Goal: Information Seeking & Learning: Find contact information

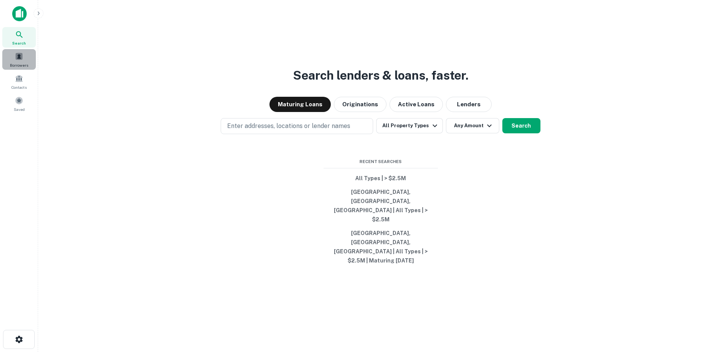
click at [23, 56] on span at bounding box center [19, 56] width 8 height 8
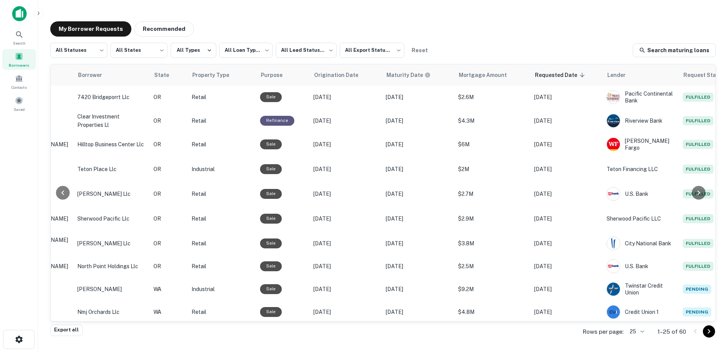
scroll to position [0, 237]
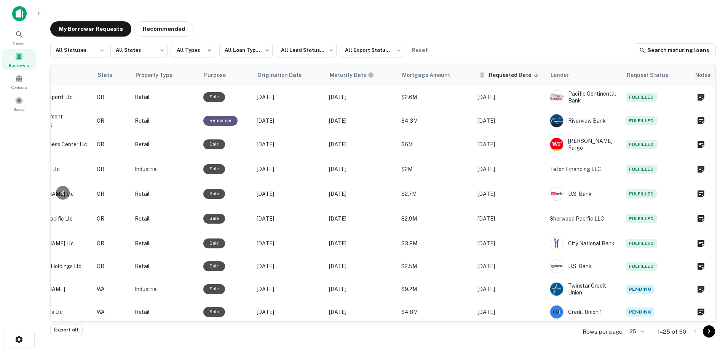
click at [507, 76] on span "Requested Date sorted descending" at bounding box center [515, 74] width 52 height 9
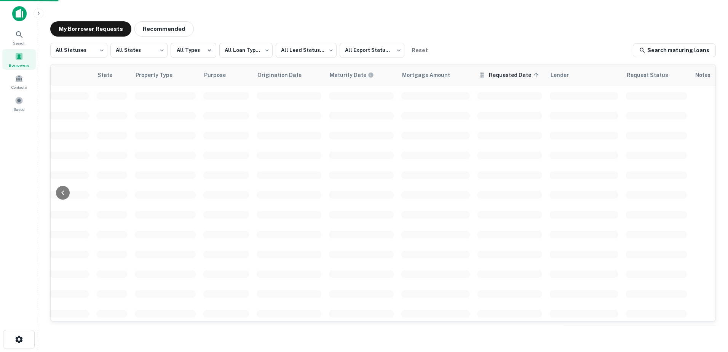
scroll to position [0, 236]
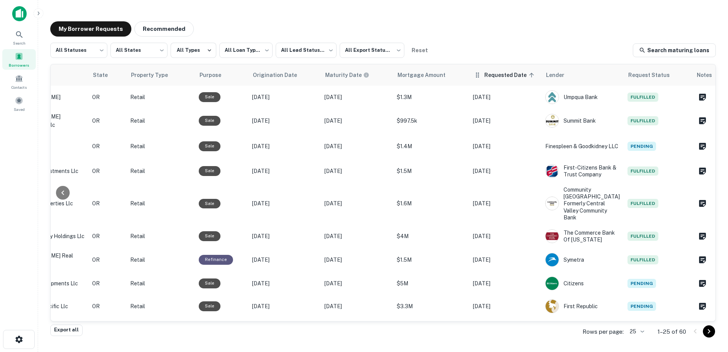
click at [507, 74] on span "Requested Date sorted ascending" at bounding box center [510, 74] width 52 height 9
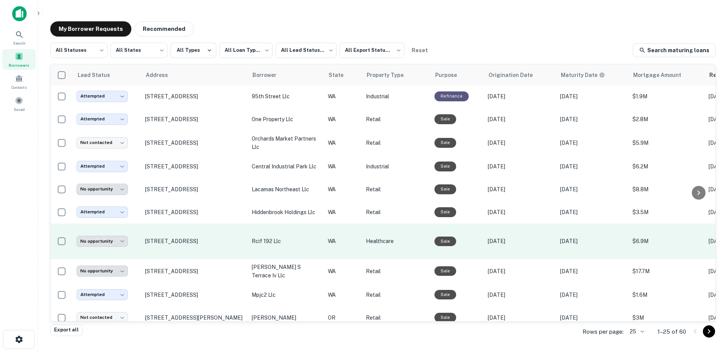
scroll to position [366, 0]
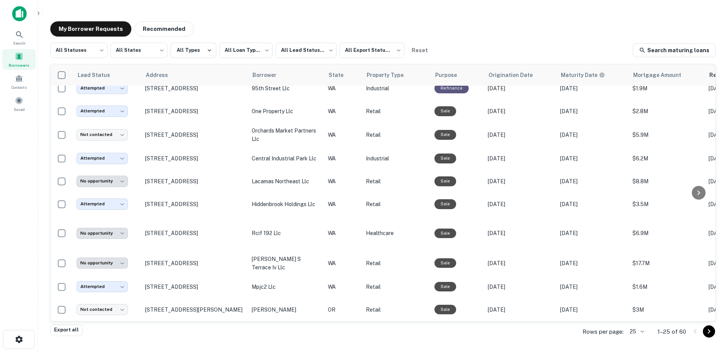
click at [711, 334] on icon "Go to next page" at bounding box center [709, 331] width 9 height 9
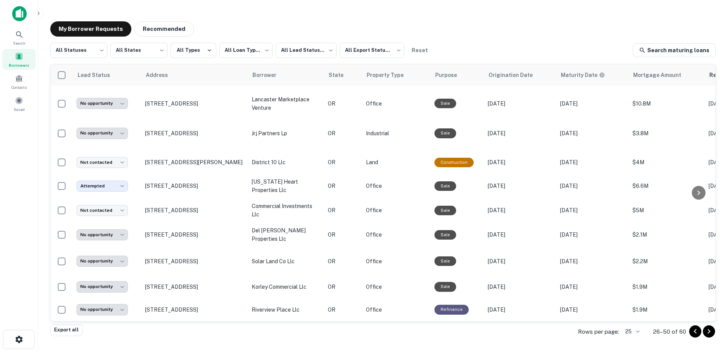
scroll to position [401, 0]
click at [715, 333] on button "Go to next page" at bounding box center [709, 331] width 12 height 12
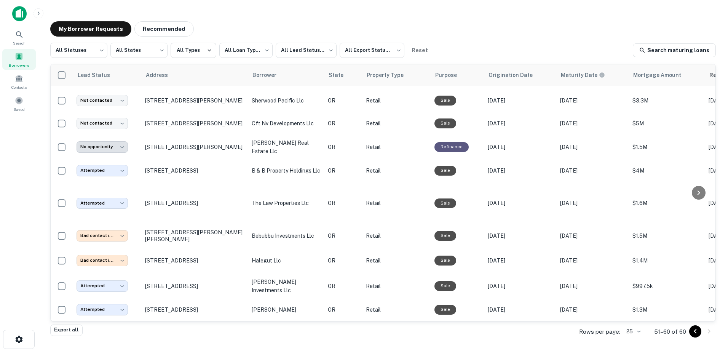
scroll to position [24, 0]
click at [695, 333] on icon "Go to previous page" at bounding box center [695, 331] width 9 height 9
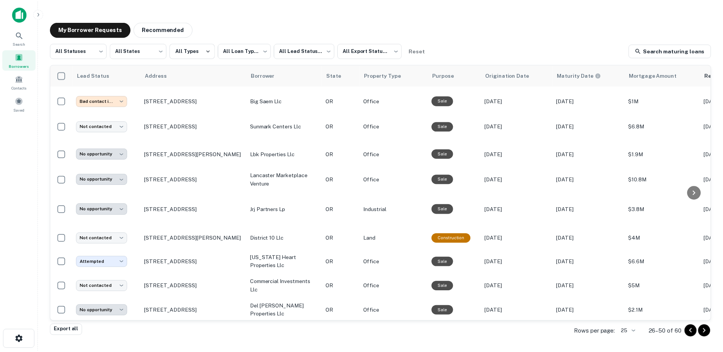
scroll to position [309, 0]
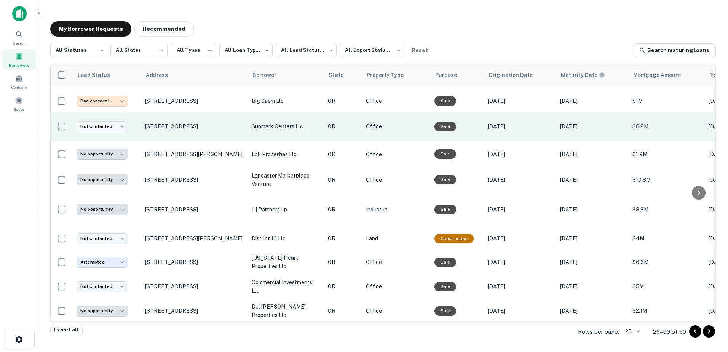
click at [191, 123] on p "[STREET_ADDRESS]" at bounding box center [194, 126] width 99 height 7
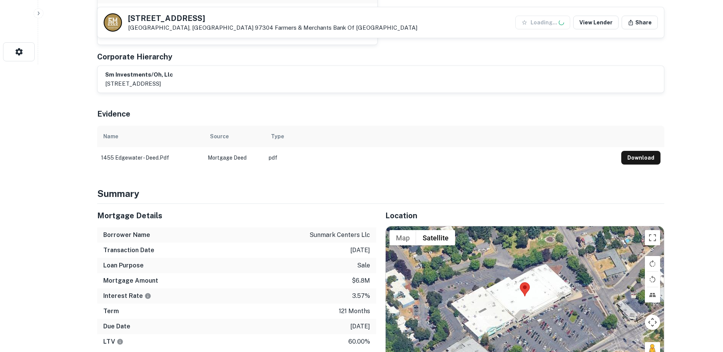
scroll to position [289, 0]
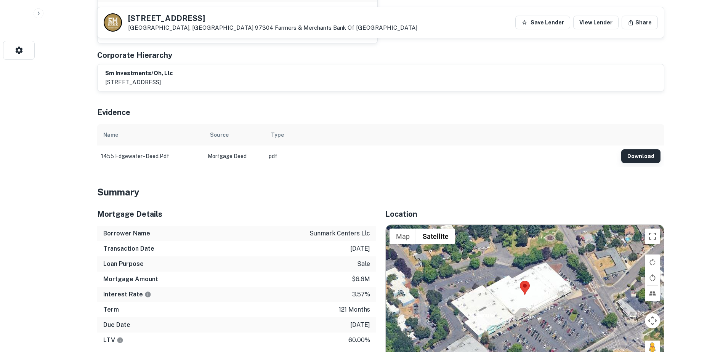
click at [643, 151] on button "Download" at bounding box center [640, 156] width 39 height 14
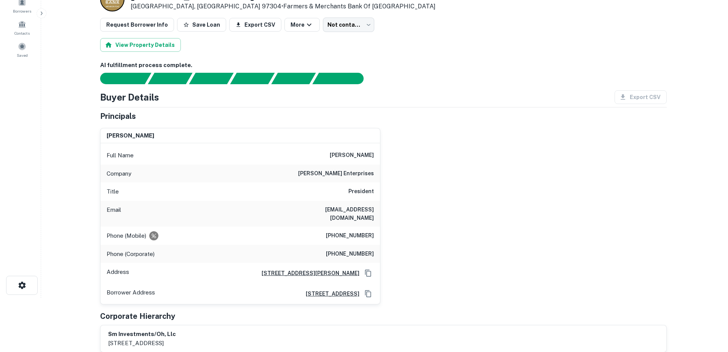
scroll to position [0, 0]
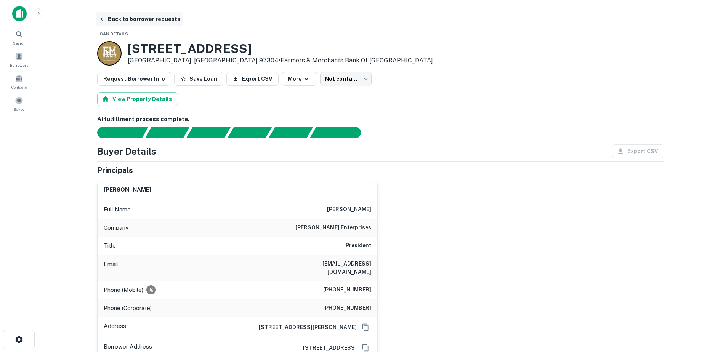
click at [105, 16] on button "Back to borrower requests" at bounding box center [140, 19] width 88 height 14
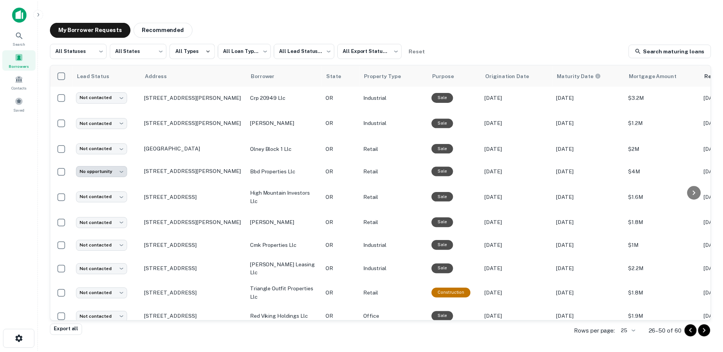
scroll to position [3, 0]
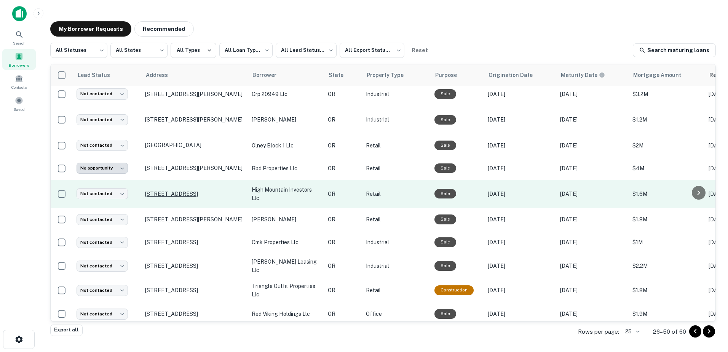
click at [187, 195] on p "[STREET_ADDRESS]" at bounding box center [194, 193] width 99 height 7
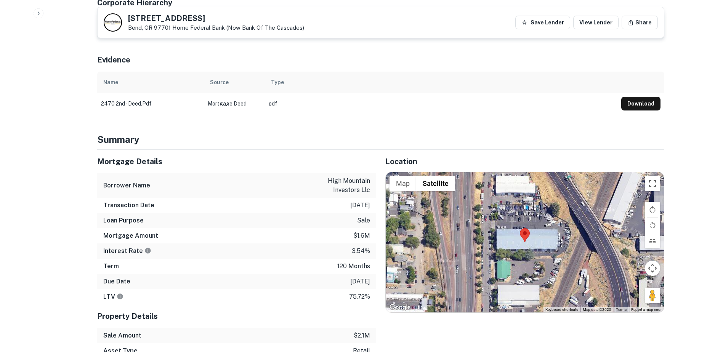
scroll to position [450, 0]
click at [628, 97] on button "Download" at bounding box center [640, 104] width 39 height 14
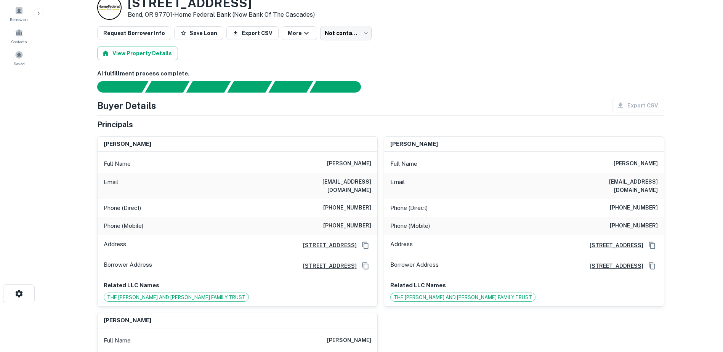
scroll to position [37, 0]
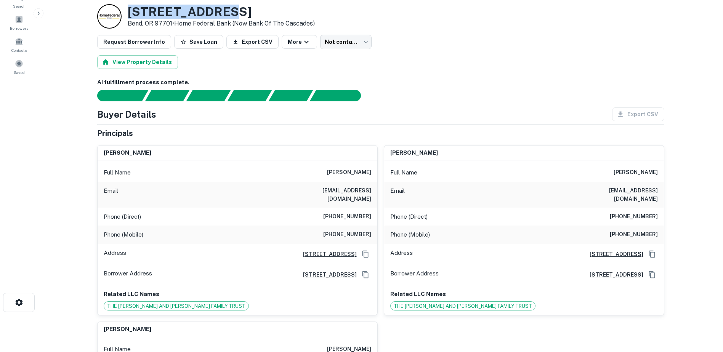
drag, startPoint x: 128, startPoint y: 10, endPoint x: 225, endPoint y: 11, distance: 97.5
click at [225, 11] on h3 "[STREET_ADDRESS]" at bounding box center [221, 12] width 187 height 14
copy h3 "[STREET_ADDRESS]"
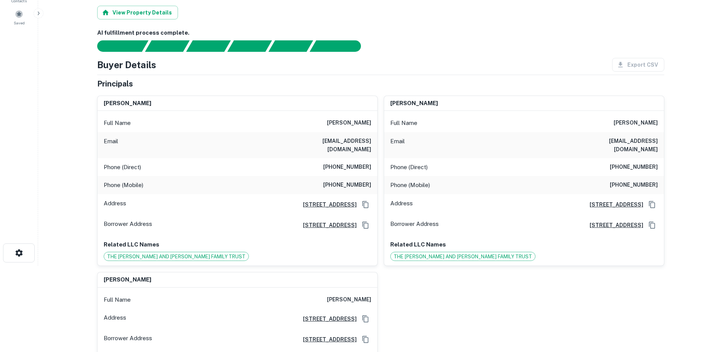
scroll to position [0, 0]
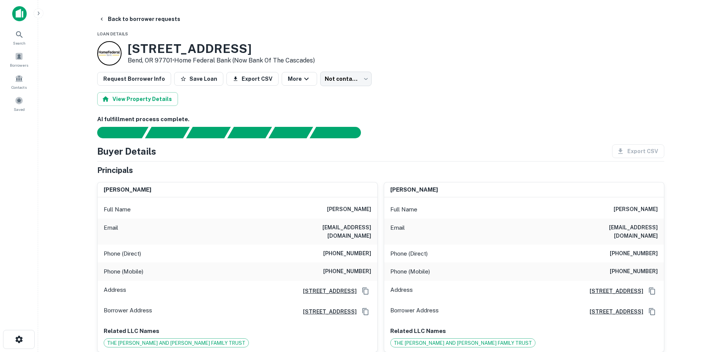
click at [608, 245] on div "Phone (Direct) [PHONE_NUMBER]" at bounding box center [524, 254] width 280 height 18
drag, startPoint x: 616, startPoint y: 245, endPoint x: 661, endPoint y: 247, distance: 45.4
click at [661, 247] on div "Phone (Direct) [PHONE_NUMBER]" at bounding box center [524, 254] width 280 height 18
copy h6 "[PHONE_NUMBER]"
click at [648, 262] on div "Phone (Mobile) [PHONE_NUMBER]" at bounding box center [524, 271] width 280 height 18
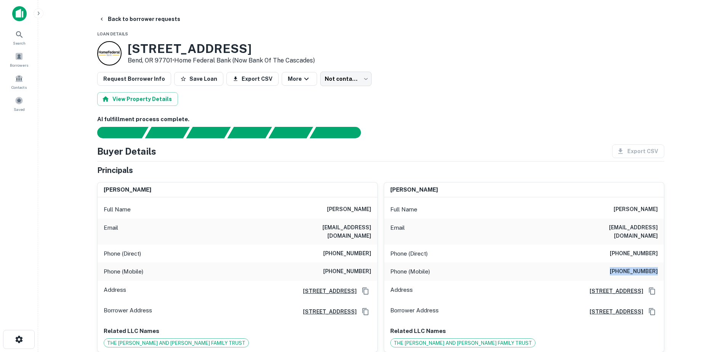
drag, startPoint x: 658, startPoint y: 264, endPoint x: 612, endPoint y: 264, distance: 45.7
click at [612, 264] on div "Phone (Mobile) [PHONE_NUMBER]" at bounding box center [524, 271] width 280 height 18
copy h6 "[PHONE_NUMBER]"
click at [689, 247] on main "Back to borrower requests Loan Details [STREET_ADDRESS] • Home Federal Bank (no…" at bounding box center [380, 176] width 684 height 352
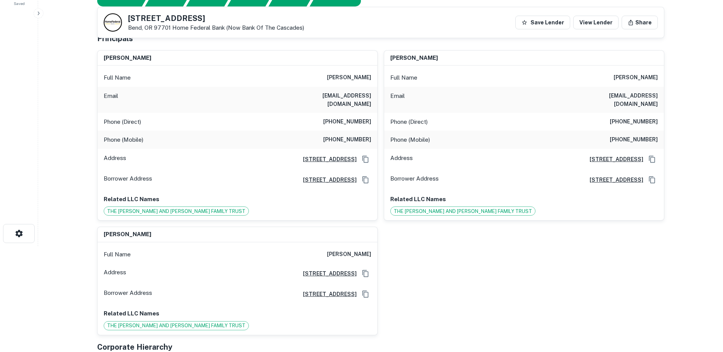
scroll to position [107, 0]
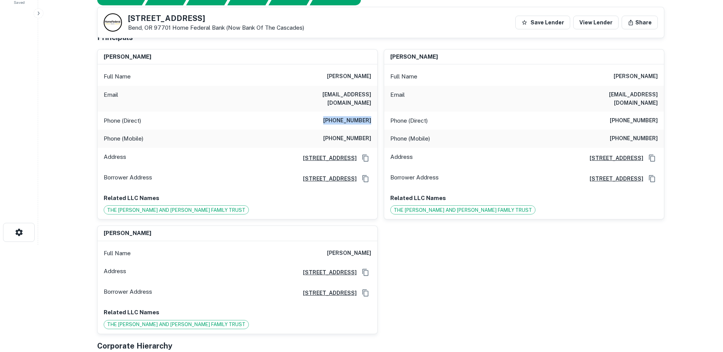
drag, startPoint x: 332, startPoint y: 111, endPoint x: 370, endPoint y: 118, distance: 38.6
click at [370, 118] on div "Phone (Direct) [PHONE_NUMBER]" at bounding box center [238, 121] width 280 height 18
copy h6 "[PHONE_NUMBER]"
click at [652, 134] on h6 "[PHONE_NUMBER]" at bounding box center [633, 138] width 48 height 9
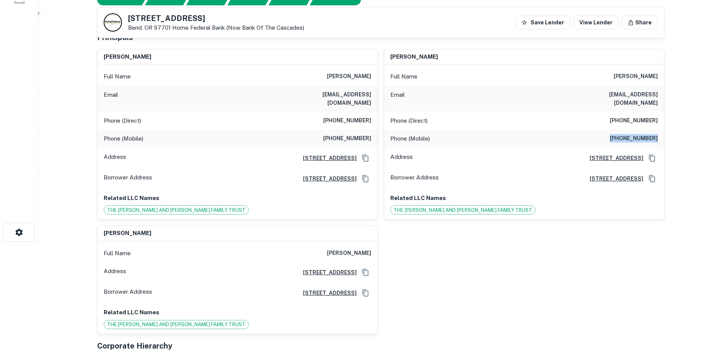
drag, startPoint x: 616, startPoint y: 130, endPoint x: 665, endPoint y: 132, distance: 49.6
copy h6 "[PHONE_NUMBER]"
drag, startPoint x: 331, startPoint y: 130, endPoint x: 377, endPoint y: 130, distance: 46.1
click at [377, 130] on div "Phone (Mobile) [PHONE_NUMBER]" at bounding box center [238, 139] width 280 height 18
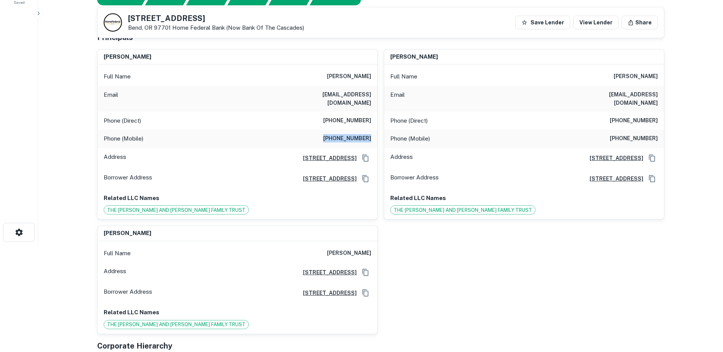
drag, startPoint x: 377, startPoint y: 130, endPoint x: 350, endPoint y: 130, distance: 27.0
copy h6 "[PHONE_NUMBER]"
click at [413, 231] on div "[PERSON_NAME] Full Name [PERSON_NAME] Email [EMAIL_ADDRESS][DOMAIN_NAME] Phone …" at bounding box center [377, 188] width 573 height 291
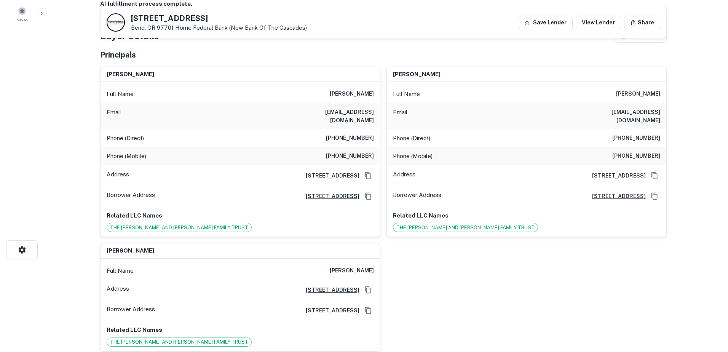
scroll to position [0, 0]
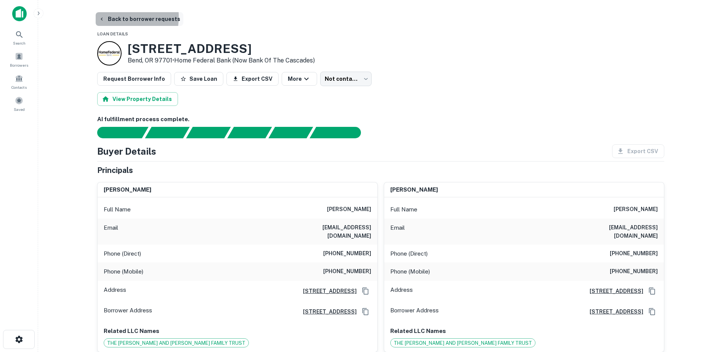
click at [110, 17] on button "Back to borrower requests" at bounding box center [140, 19] width 88 height 14
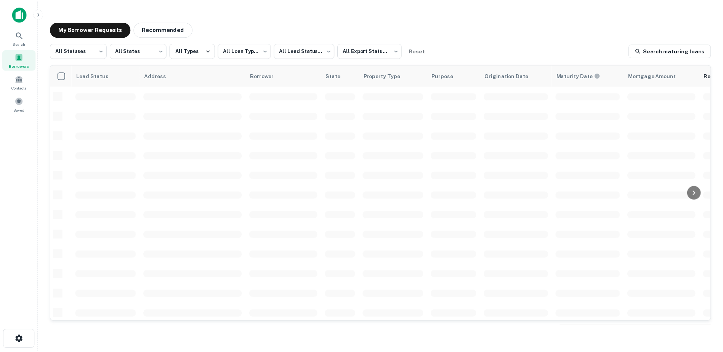
scroll to position [3, 0]
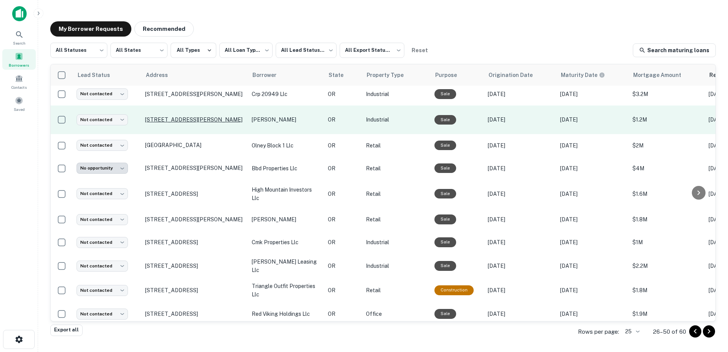
click at [182, 116] on p "[STREET_ADDRESS][PERSON_NAME]" at bounding box center [194, 119] width 99 height 7
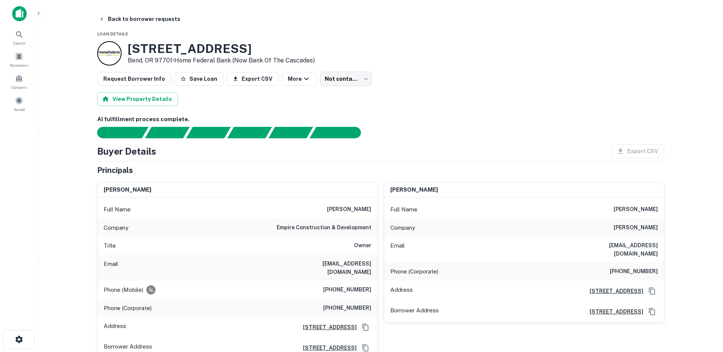
drag, startPoint x: 127, startPoint y: 46, endPoint x: 275, endPoint y: 46, distance: 147.8
click at [275, 46] on h3 "[STREET_ADDRESS]" at bounding box center [221, 49] width 187 height 14
copy h3 "[STREET_ADDRESS]"
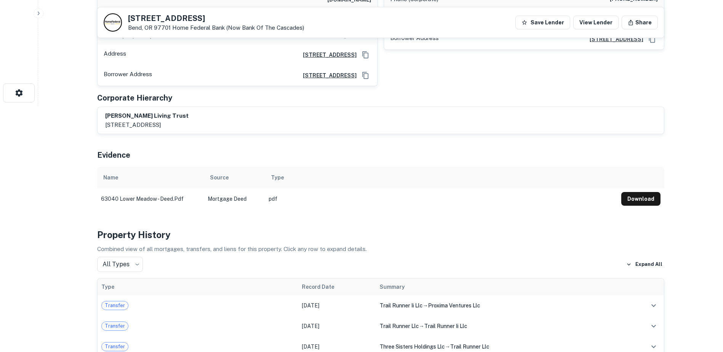
scroll to position [275, 0]
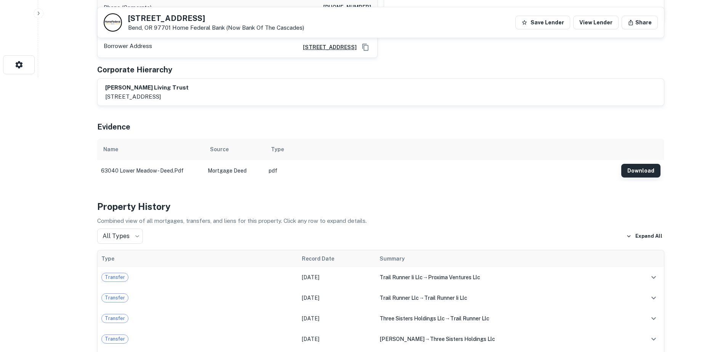
click at [635, 164] on button "Download" at bounding box center [640, 171] width 39 height 14
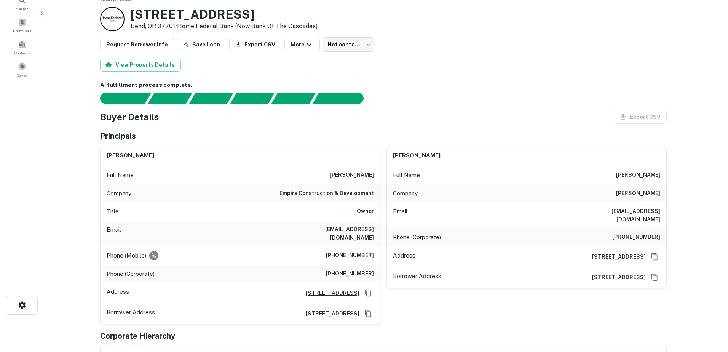
scroll to position [0, 0]
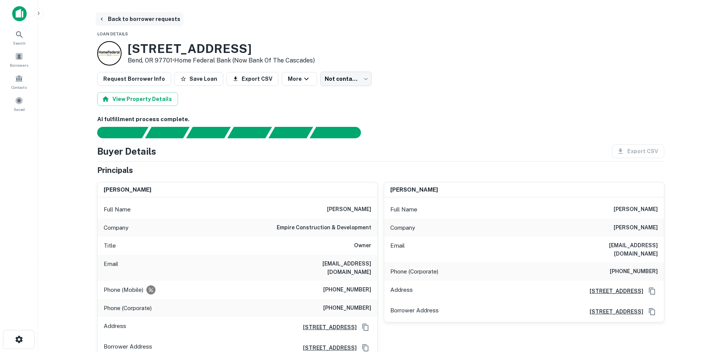
click at [101, 16] on icon "button" at bounding box center [102, 19] width 6 height 6
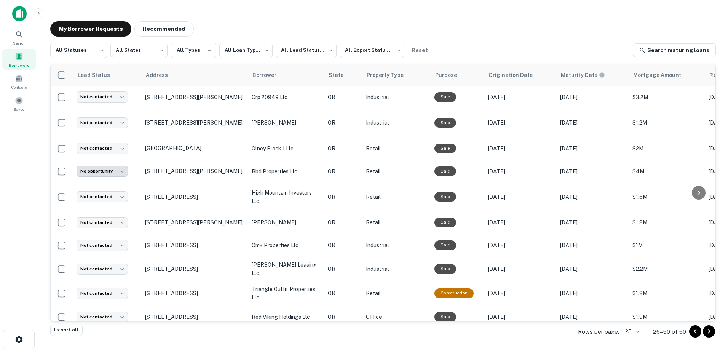
click at [696, 328] on icon "Go to previous page" at bounding box center [695, 331] width 9 height 9
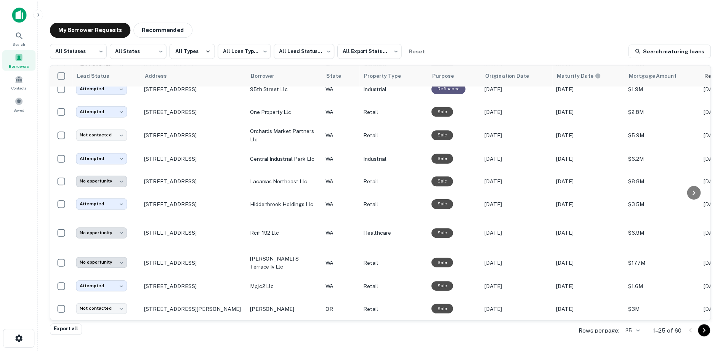
scroll to position [366, 0]
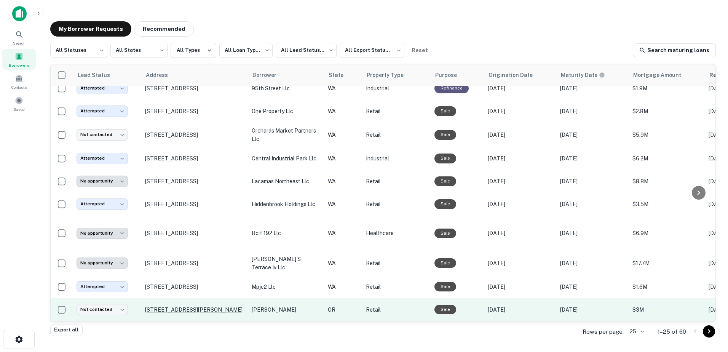
click at [175, 306] on p "[STREET_ADDRESS][PERSON_NAME]" at bounding box center [194, 309] width 99 height 7
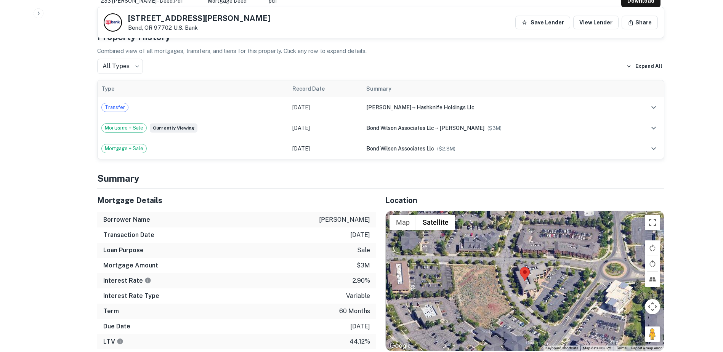
scroll to position [389, 0]
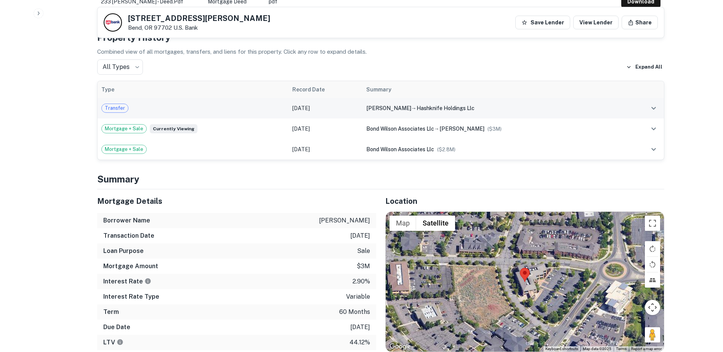
click at [656, 104] on icon "expand row" at bounding box center [653, 108] width 9 height 9
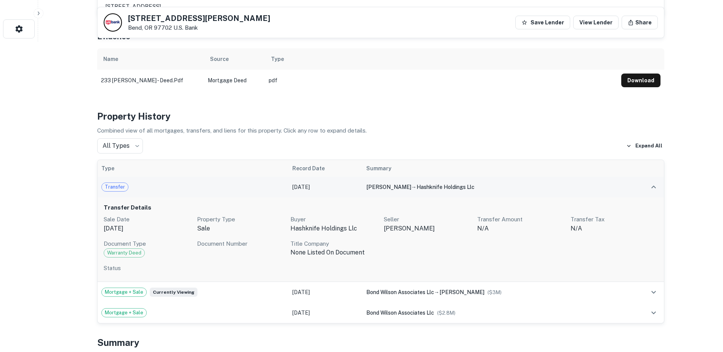
scroll to position [268, 0]
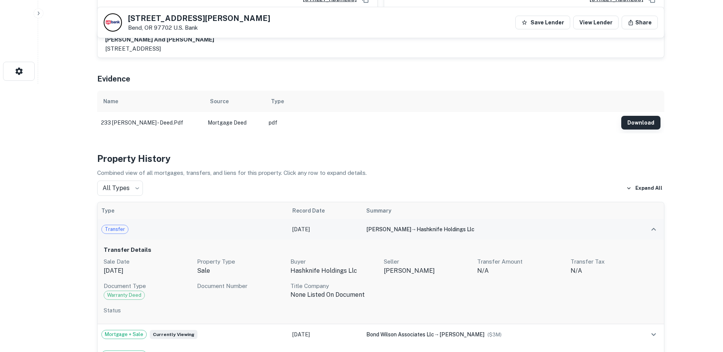
click at [641, 116] on button "Download" at bounding box center [640, 123] width 39 height 14
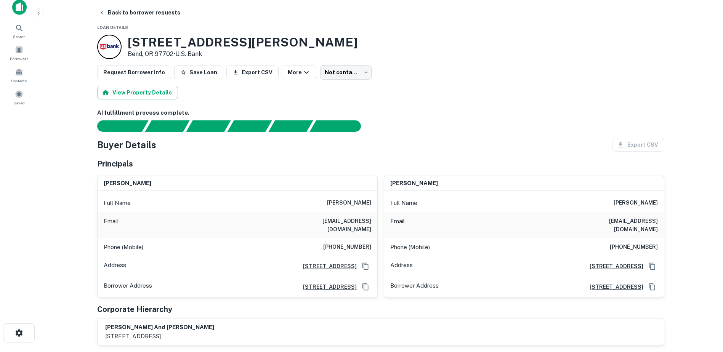
scroll to position [0, 0]
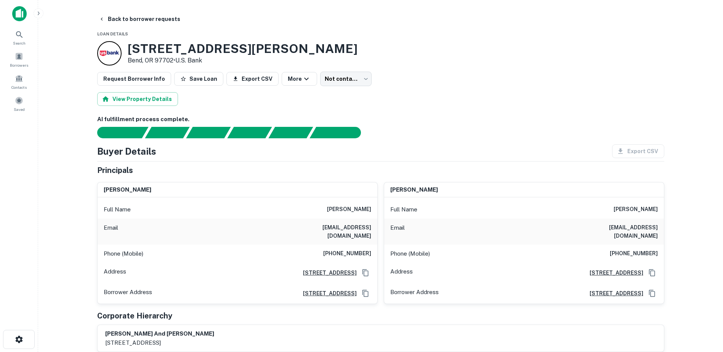
click at [618, 249] on h6 "[PHONE_NUMBER]" at bounding box center [633, 253] width 48 height 9
drag, startPoint x: 616, startPoint y: 245, endPoint x: 665, endPoint y: 242, distance: 49.2
copy h6 "[PHONE_NUMBER]"
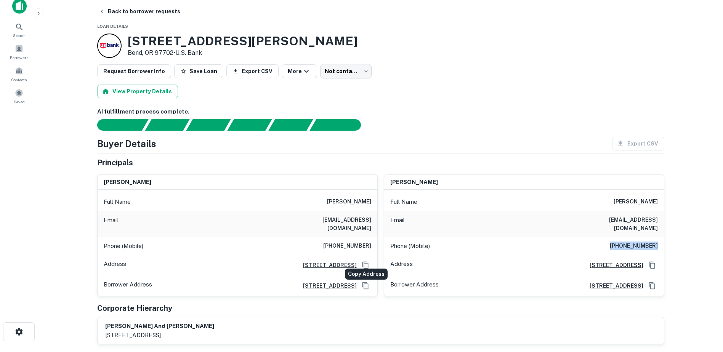
scroll to position [38, 0]
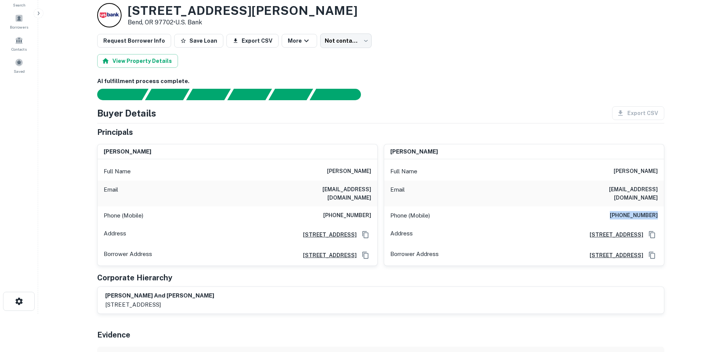
click at [297, 230] on h6 "[STREET_ADDRESS]" at bounding box center [327, 234] width 60 height 8
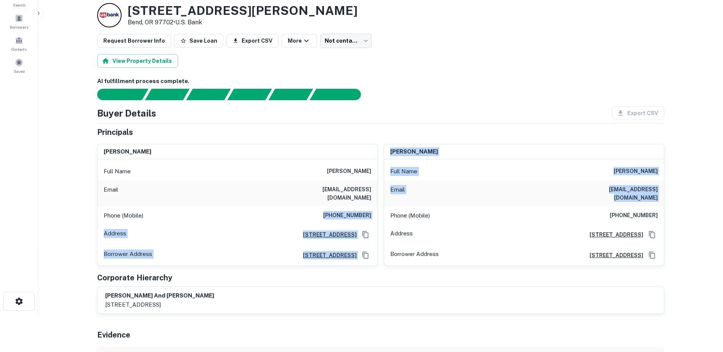
drag, startPoint x: 331, startPoint y: 207, endPoint x: 384, endPoint y: 206, distance: 53.7
click at [384, 206] on div "[PERSON_NAME] Full Name [PERSON_NAME] Email [EMAIL_ADDRESS][DOMAIN_NAME] Phone …" at bounding box center [377, 202] width 573 height 128
drag, startPoint x: 384, startPoint y: 206, endPoint x: 370, endPoint y: 209, distance: 14.5
click at [371, 211] on h6 "[PHONE_NUMBER]" at bounding box center [347, 215] width 48 height 9
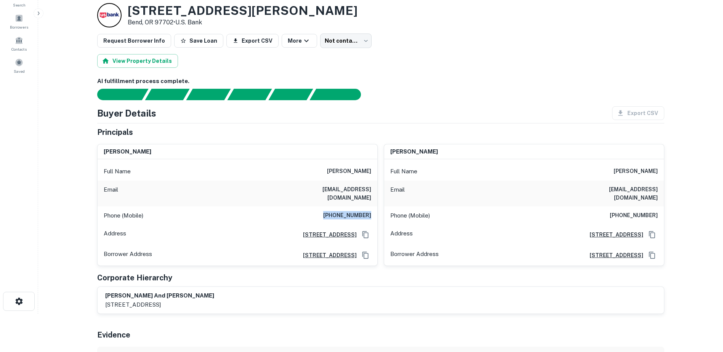
drag, startPoint x: 371, startPoint y: 206, endPoint x: 331, endPoint y: 206, distance: 40.4
click at [331, 206] on div "Phone (Mobile) [PHONE_NUMBER]" at bounding box center [238, 215] width 280 height 18
click at [613, 211] on h6 "[PHONE_NUMBER]" at bounding box center [633, 215] width 48 height 9
drag, startPoint x: 590, startPoint y: 189, endPoint x: 668, endPoint y: 195, distance: 78.3
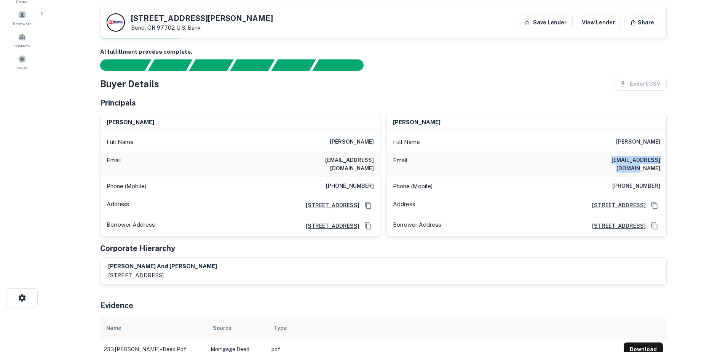
scroll to position [0, 0]
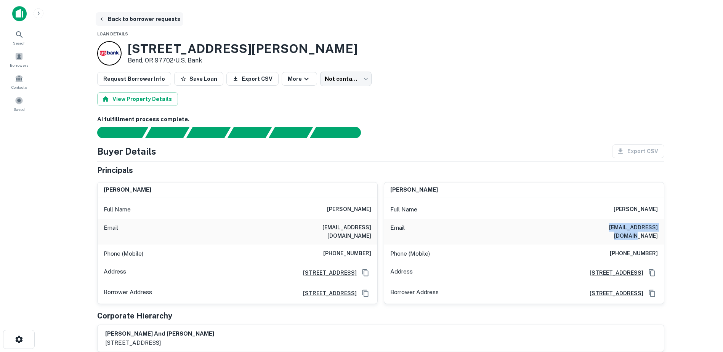
click at [104, 18] on icon "button" at bounding box center [102, 19] width 6 height 6
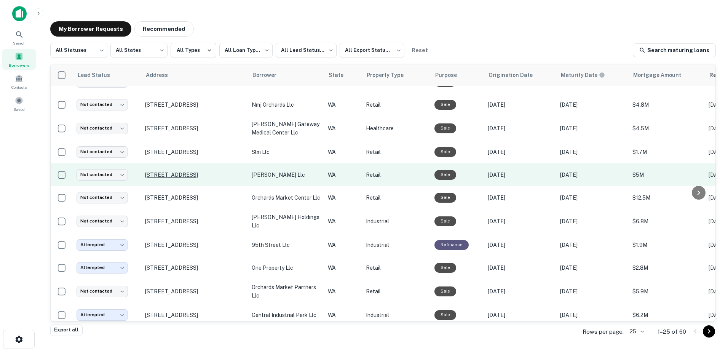
scroll to position [366, 0]
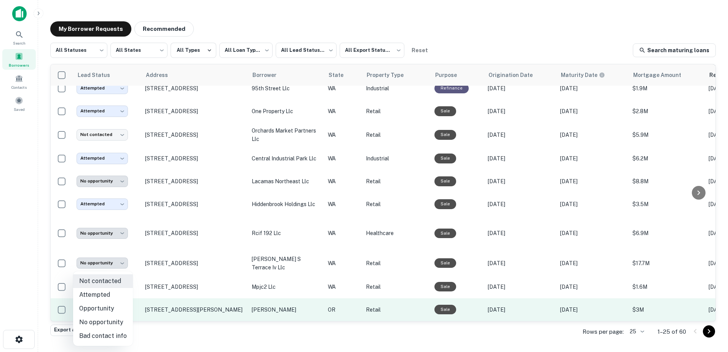
click at [103, 303] on body "**********" at bounding box center [364, 176] width 728 height 352
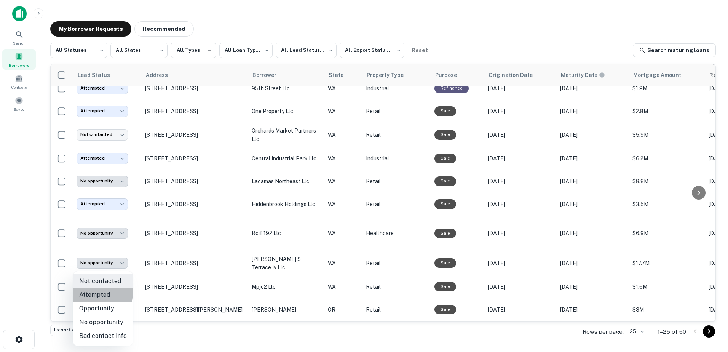
click at [97, 293] on li "Attempted" at bounding box center [103, 295] width 60 height 14
type input "*********"
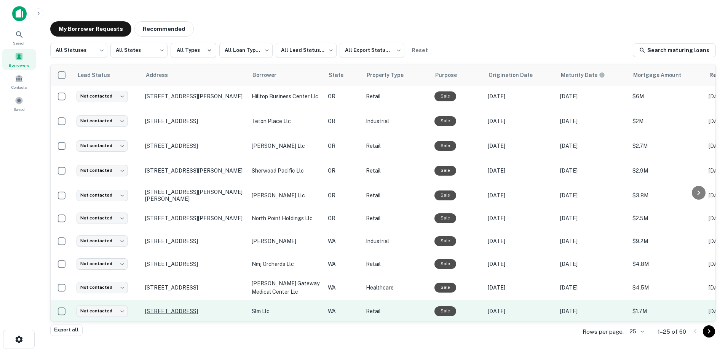
scroll to position [47, 0]
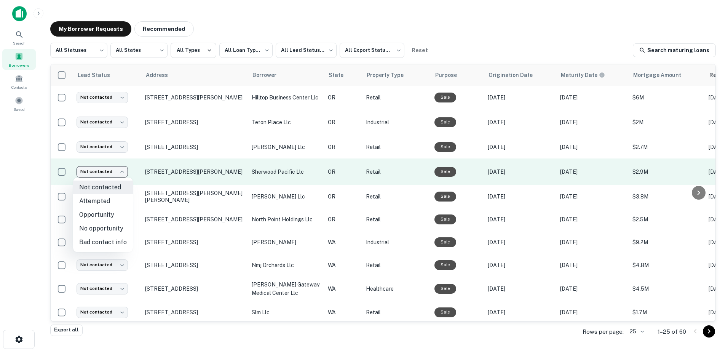
click at [120, 174] on body "**********" at bounding box center [364, 176] width 728 height 352
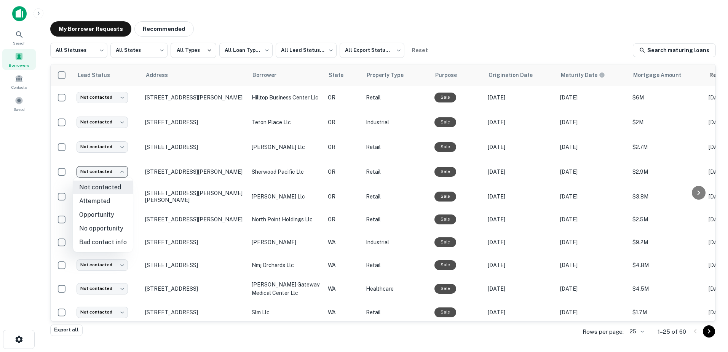
click at [108, 201] on li "Attempted" at bounding box center [103, 201] width 60 height 14
type input "*********"
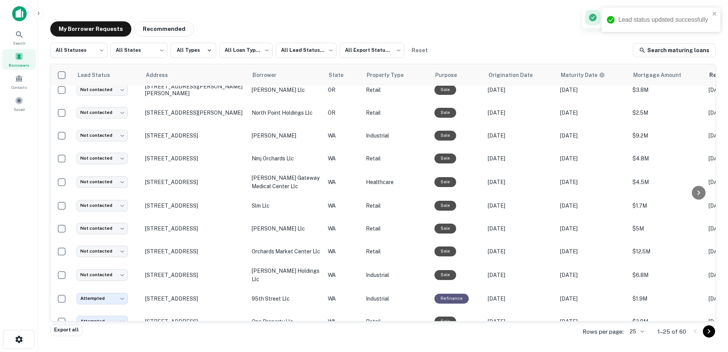
scroll to position [366, 0]
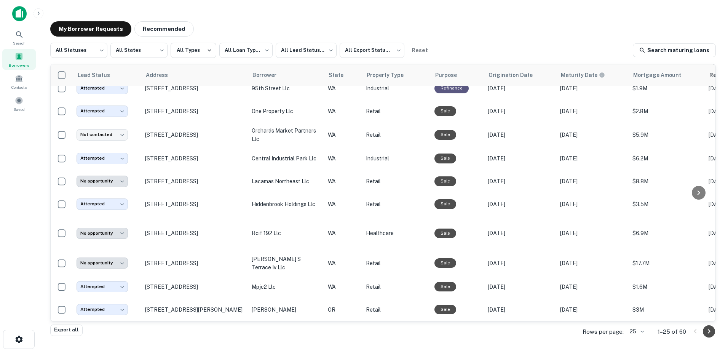
click at [710, 331] on icon "Go to next page" at bounding box center [709, 331] width 9 height 9
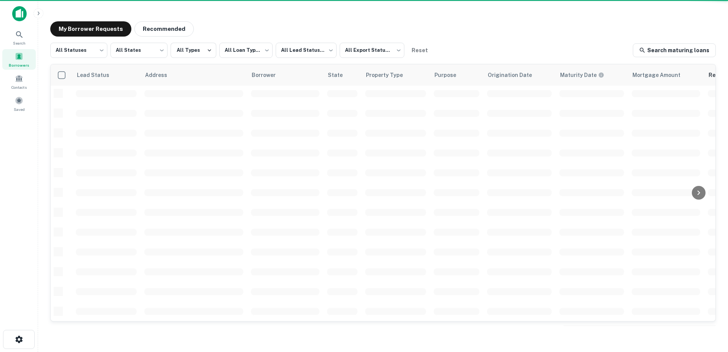
scroll to position [265, 0]
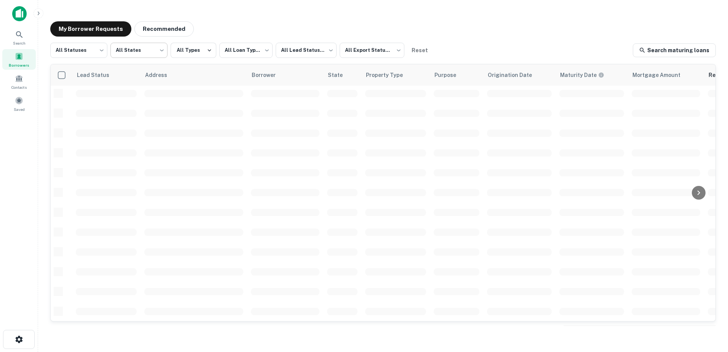
click at [145, 50] on body "**********" at bounding box center [364, 176] width 728 height 352
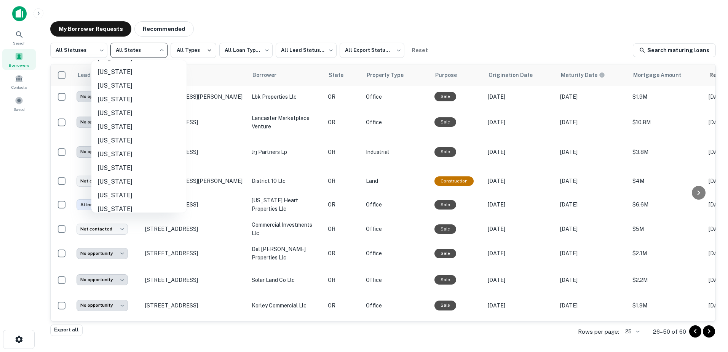
scroll to position [417, 0]
click at [118, 156] on li "[US_STATE]" at bounding box center [138, 161] width 95 height 14
type input "**"
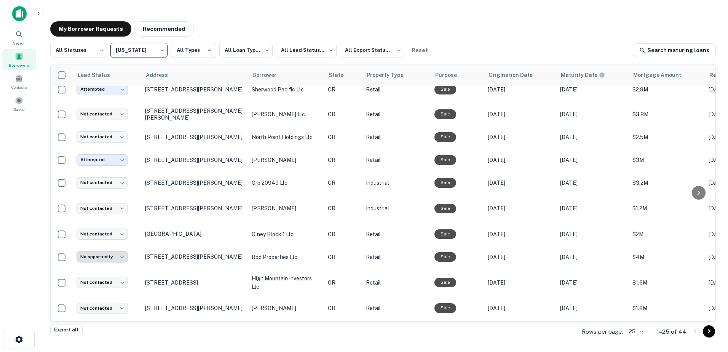
scroll to position [129, 0]
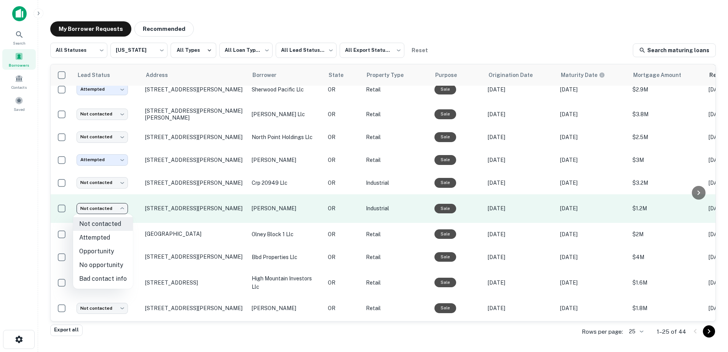
click at [107, 206] on body "**********" at bounding box center [364, 176] width 728 height 352
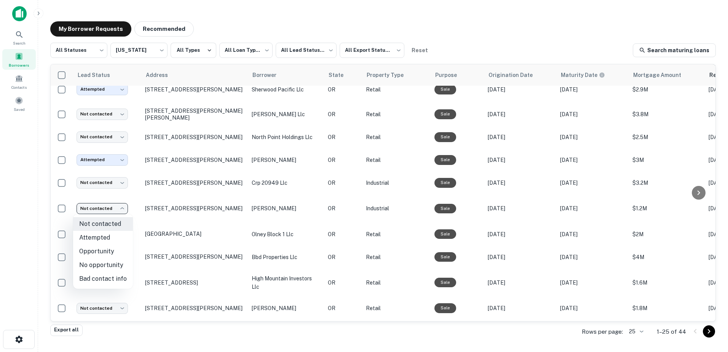
click at [97, 238] on li "Attempted" at bounding box center [103, 238] width 60 height 14
type input "*********"
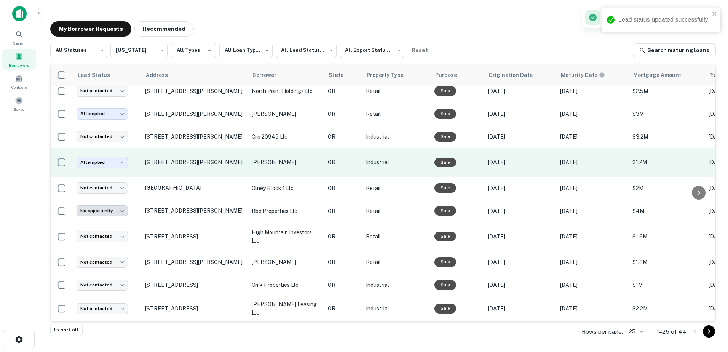
scroll to position [183, 0]
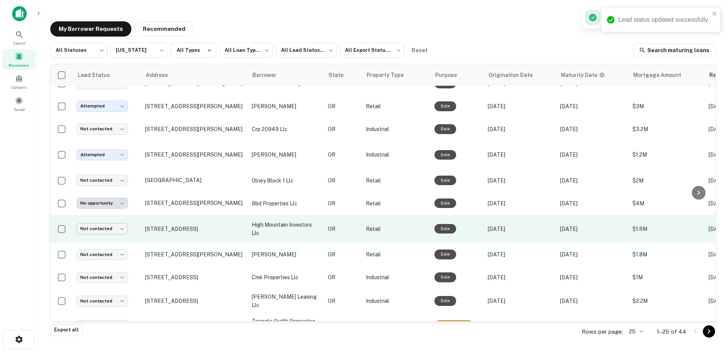
click at [115, 231] on body "**********" at bounding box center [364, 176] width 728 height 352
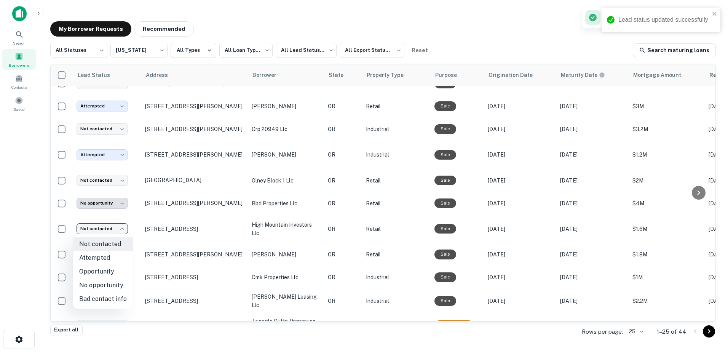
click at [105, 260] on li "Attempted" at bounding box center [103, 258] width 60 height 14
type input "*********"
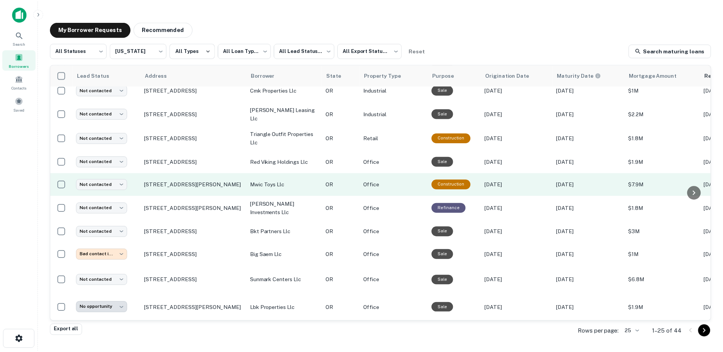
scroll to position [374, 0]
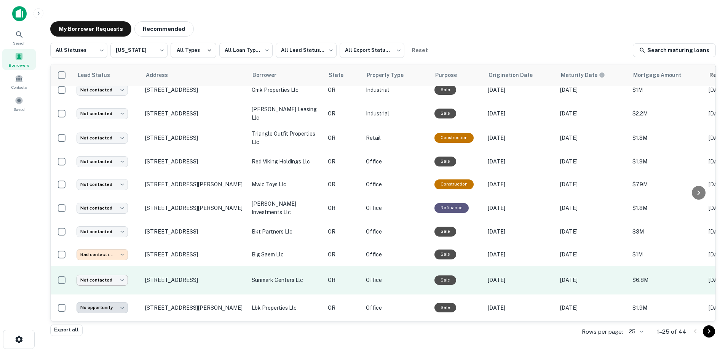
click at [116, 275] on body "**********" at bounding box center [364, 176] width 728 height 352
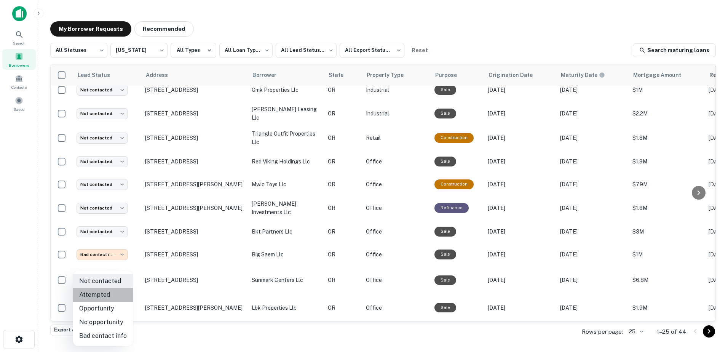
click at [107, 291] on li "Attempted" at bounding box center [103, 295] width 60 height 14
type input "*********"
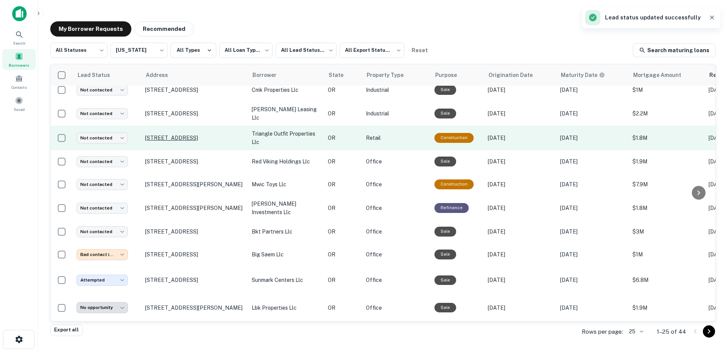
click at [200, 134] on p "[STREET_ADDRESS]" at bounding box center [194, 137] width 99 height 7
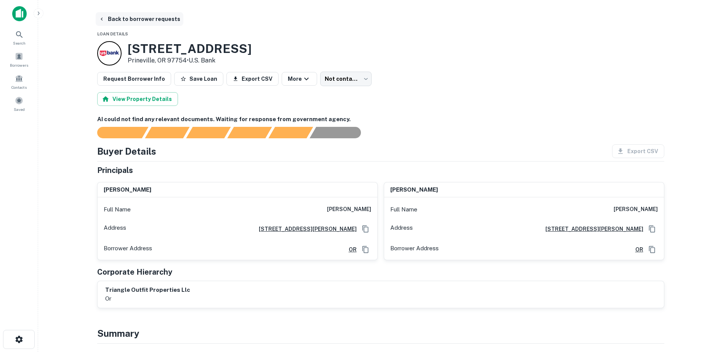
click at [121, 16] on button "Back to borrower requests" at bounding box center [140, 19] width 88 height 14
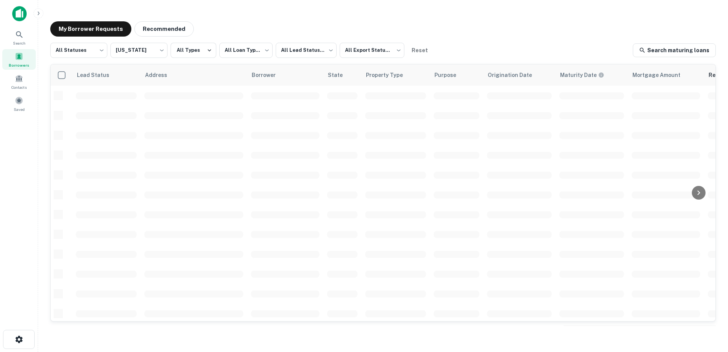
scroll to position [265, 0]
